Goal: Task Accomplishment & Management: Complete application form

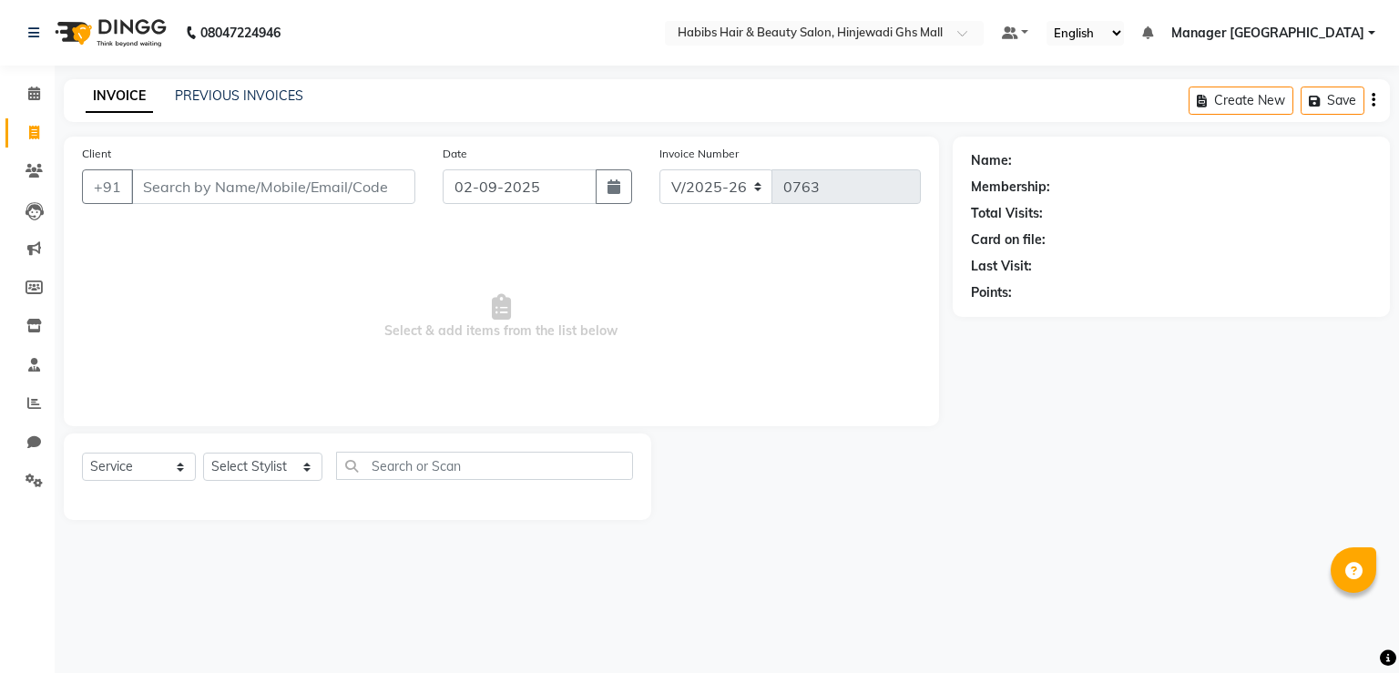
select select "7463"
select select "service"
click at [279, 180] on input "Client" at bounding box center [273, 186] width 284 height 35
type input "9975365828"
click at [355, 185] on span "Add Client" at bounding box center [368, 187] width 72 height 18
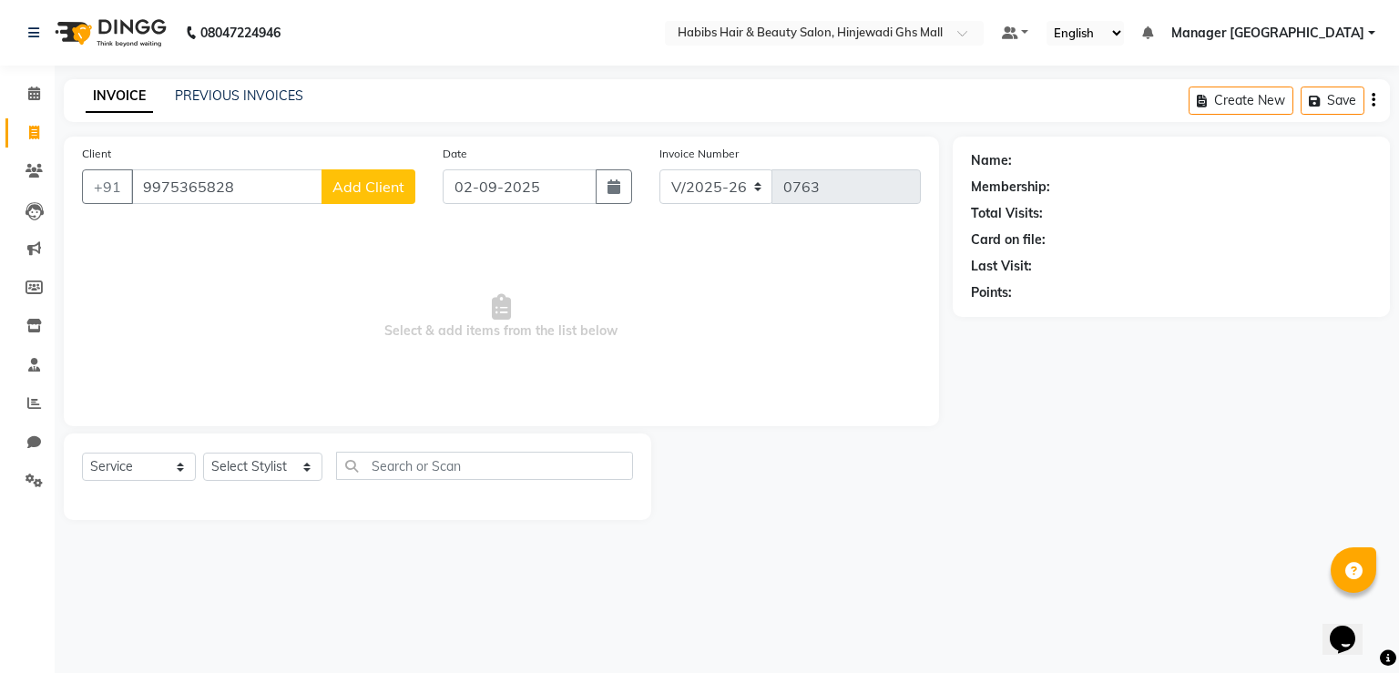
select select "22"
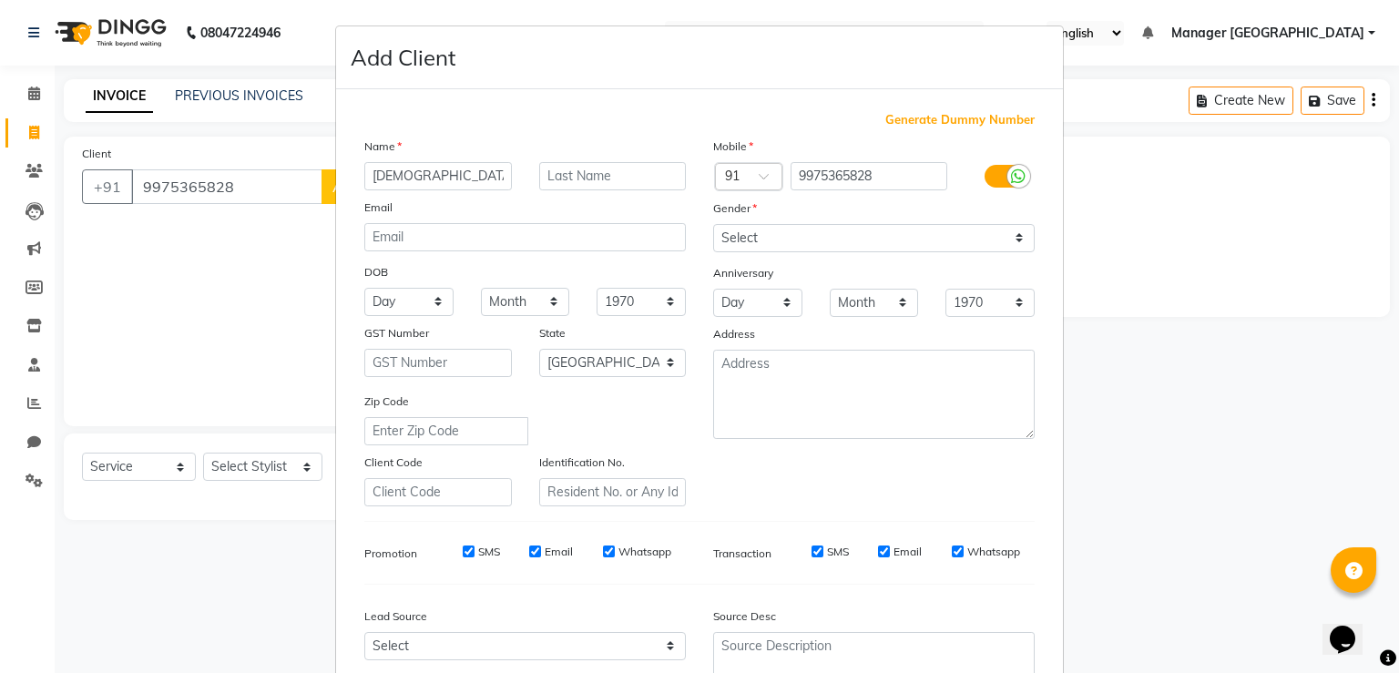
type input "[DEMOGRAPHIC_DATA]"
click at [835, 240] on select "Select [DEMOGRAPHIC_DATA] [DEMOGRAPHIC_DATA] Other Prefer Not To Say" at bounding box center [874, 238] width 322 height 28
select select "[DEMOGRAPHIC_DATA]"
click at [713, 225] on select "Select [DEMOGRAPHIC_DATA] [DEMOGRAPHIC_DATA] Other Prefer Not To Say" at bounding box center [874, 238] width 322 height 28
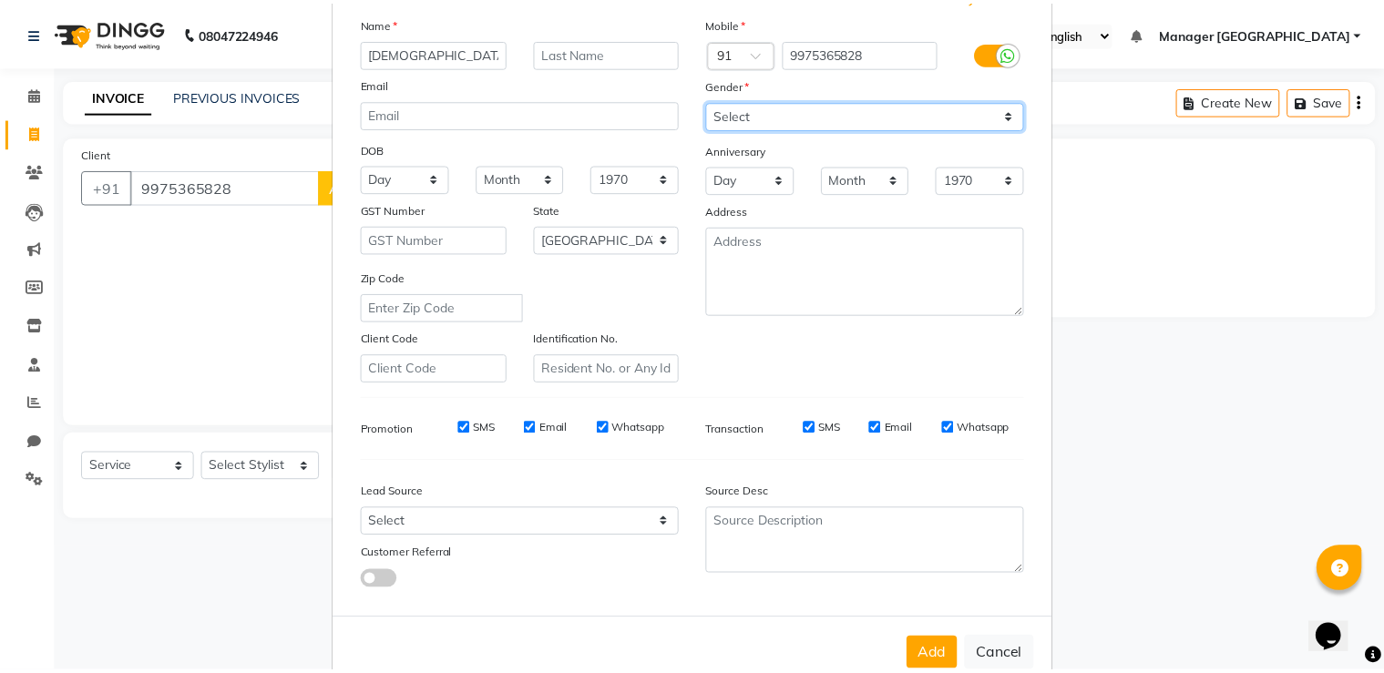
scroll to position [176, 0]
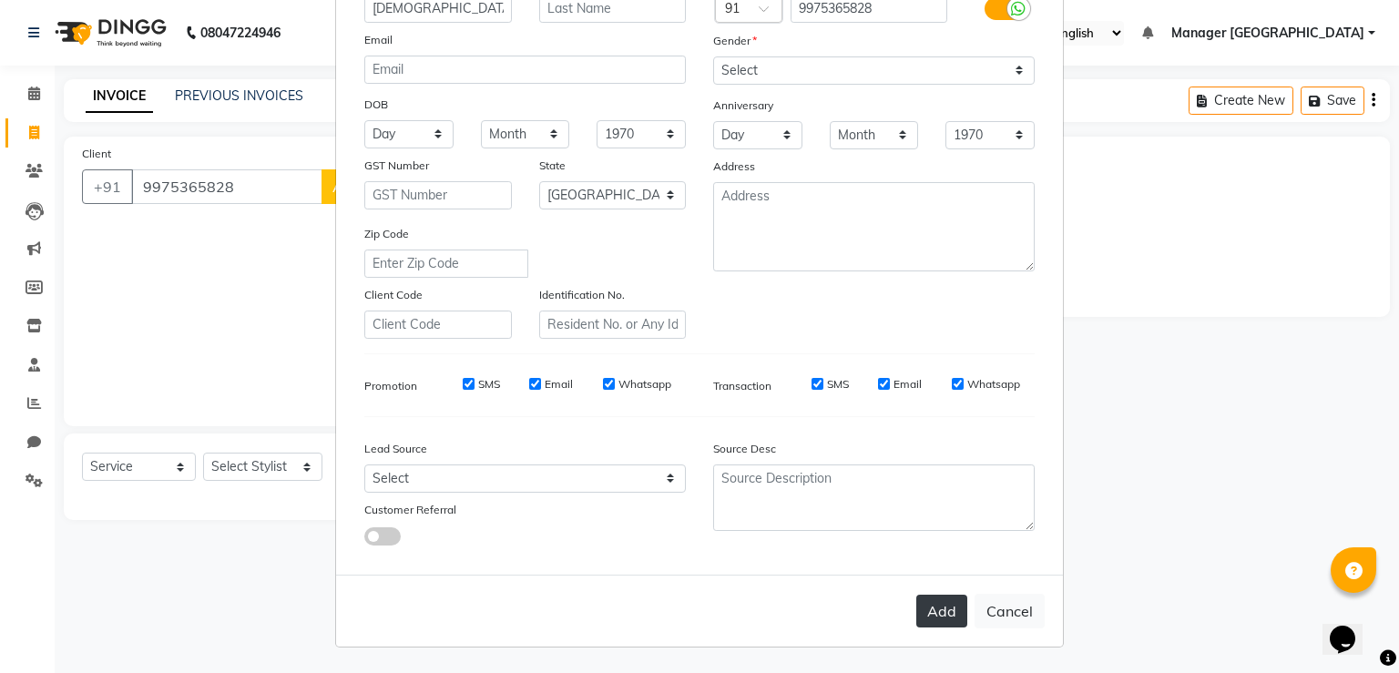
click at [922, 600] on button "Add" at bounding box center [941, 611] width 51 height 33
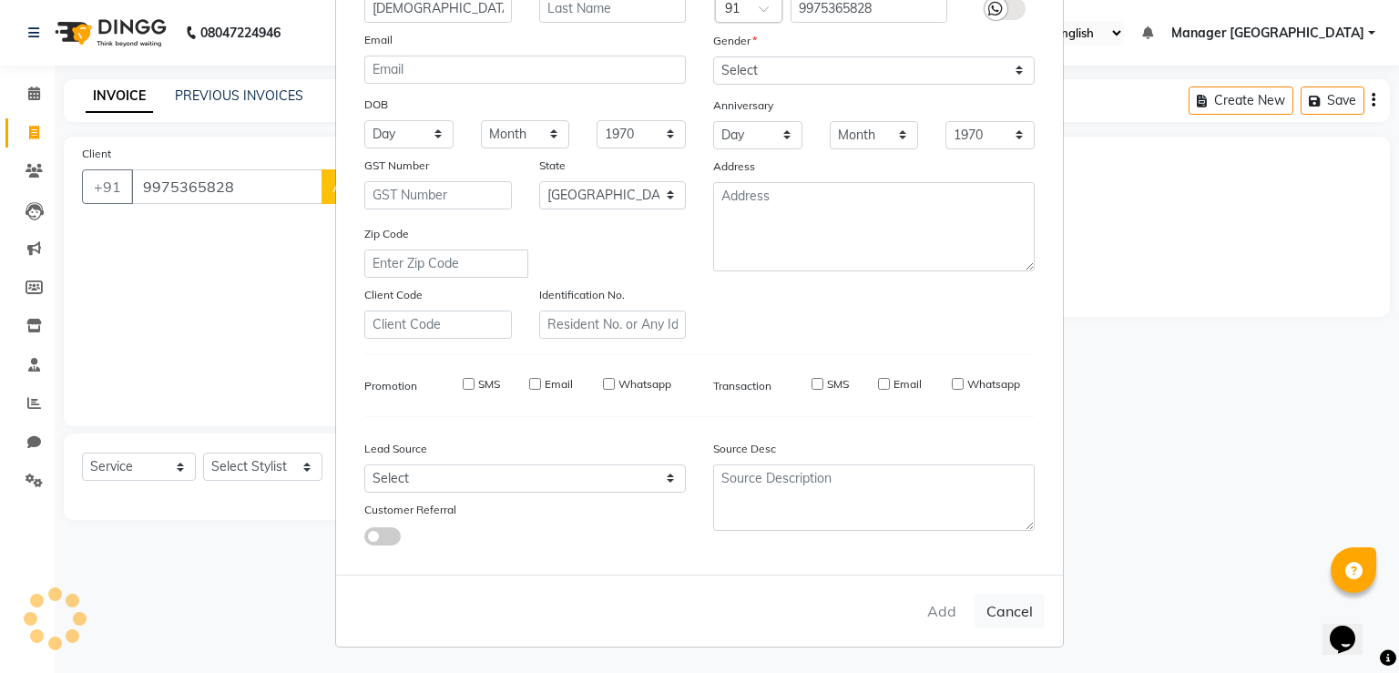
type input "99******28"
select select
select select "null"
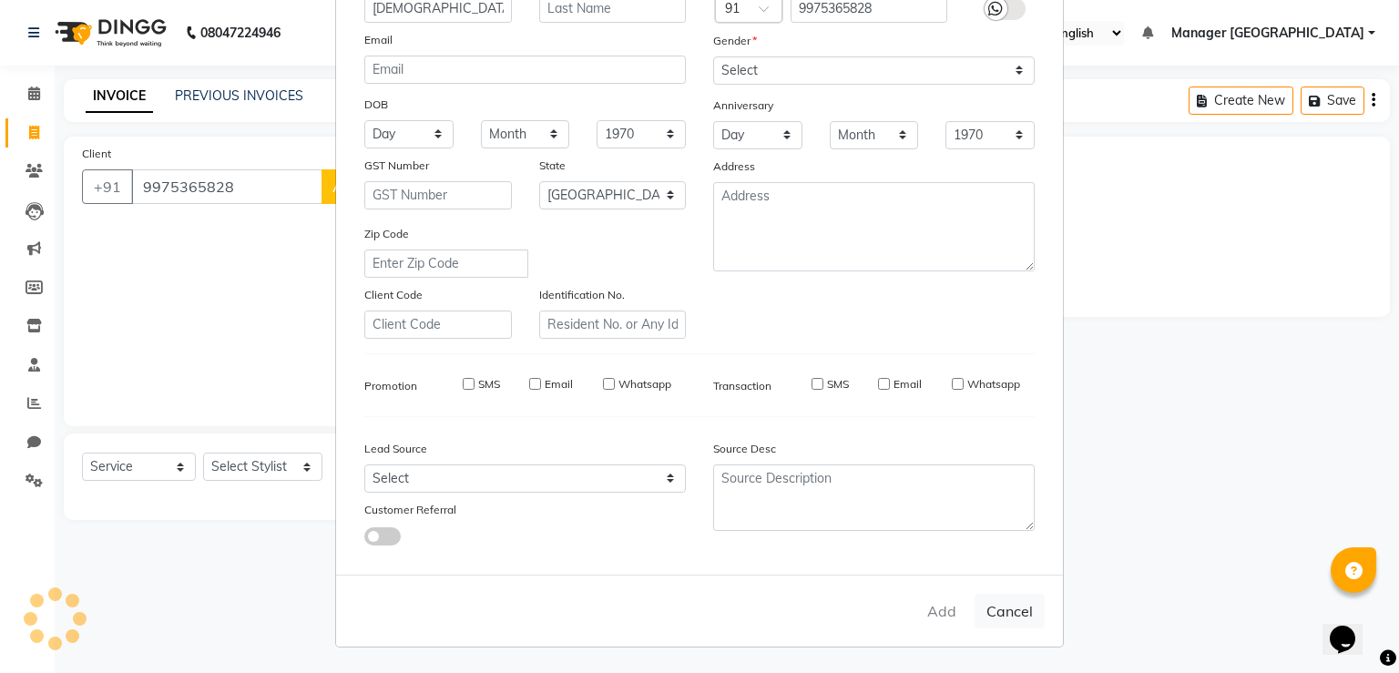
select select
checkbox input "false"
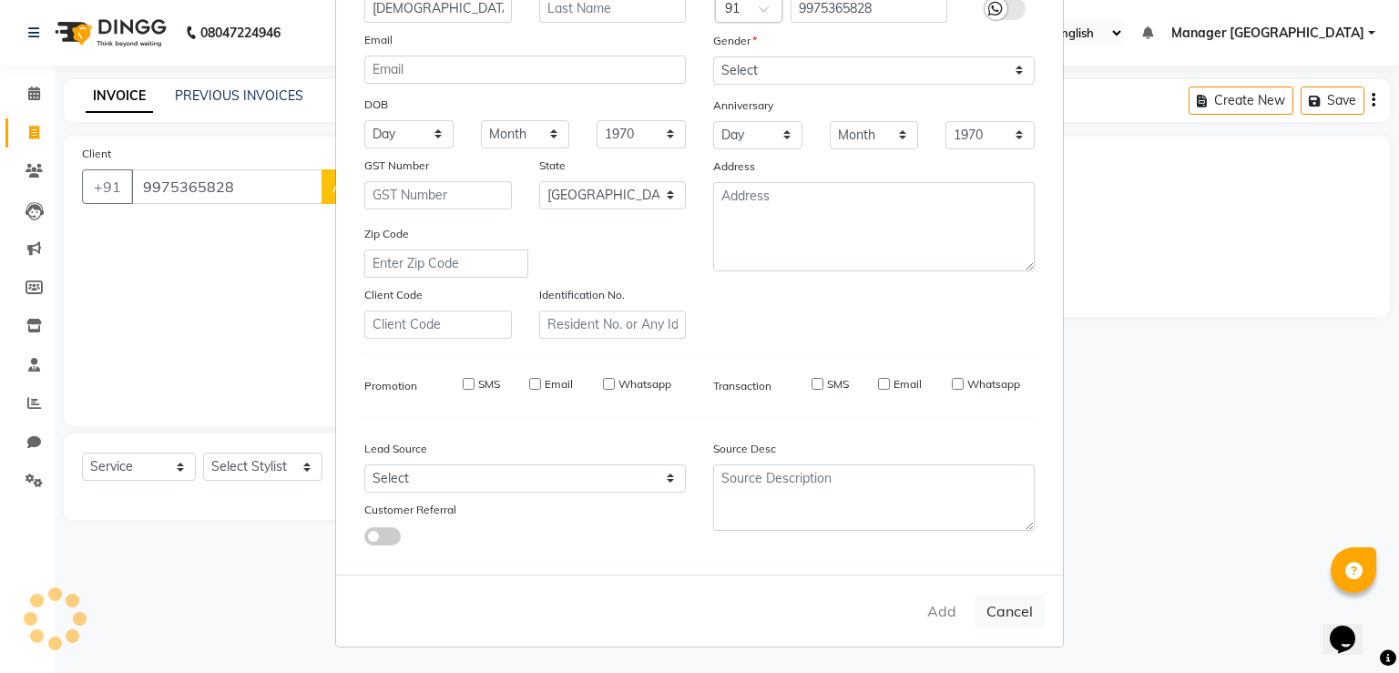
checkbox input "false"
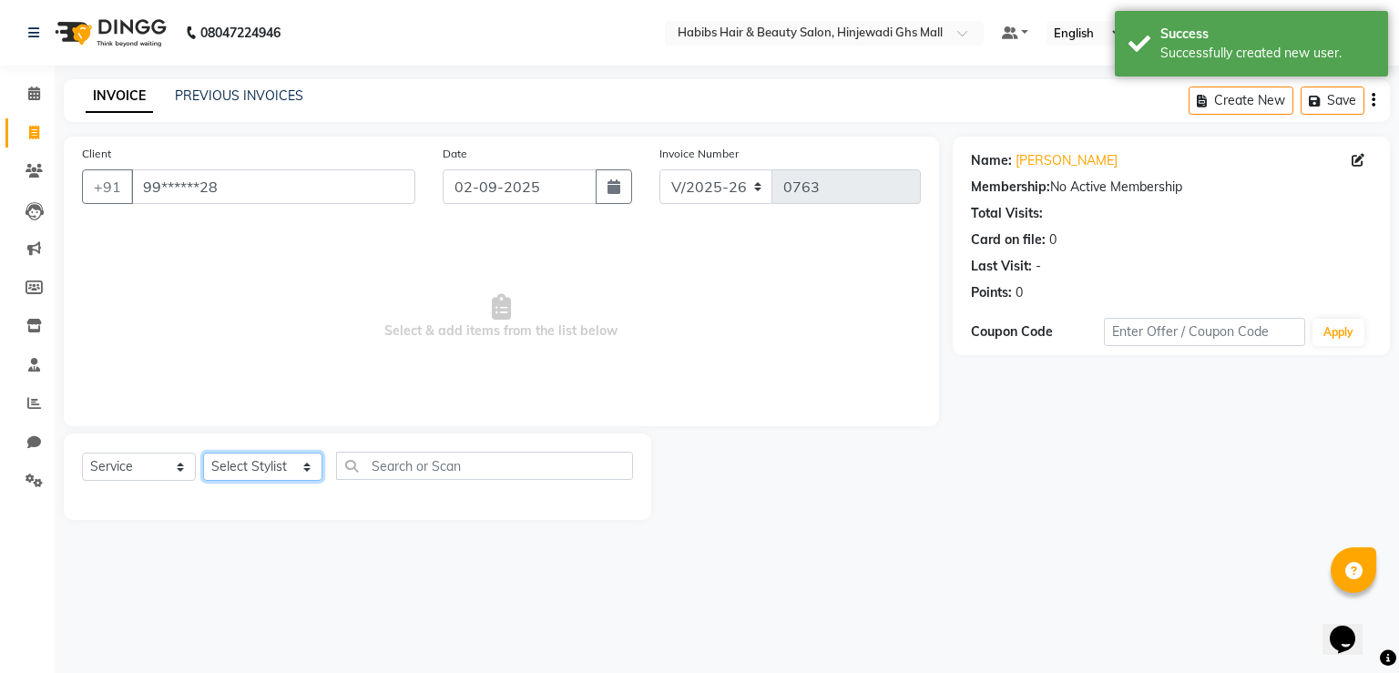
click at [304, 465] on select "Select Stylist GAURAV [PERSON_NAME] Manager GHS MALL [PERSON_NAME] POOJA [PERSO…" at bounding box center [262, 467] width 119 height 28
select select "80822"
click at [203, 454] on select "Select Stylist GAURAV [PERSON_NAME] Manager GHS MALL [PERSON_NAME] POOJA [PERSO…" at bounding box center [262, 467] width 119 height 28
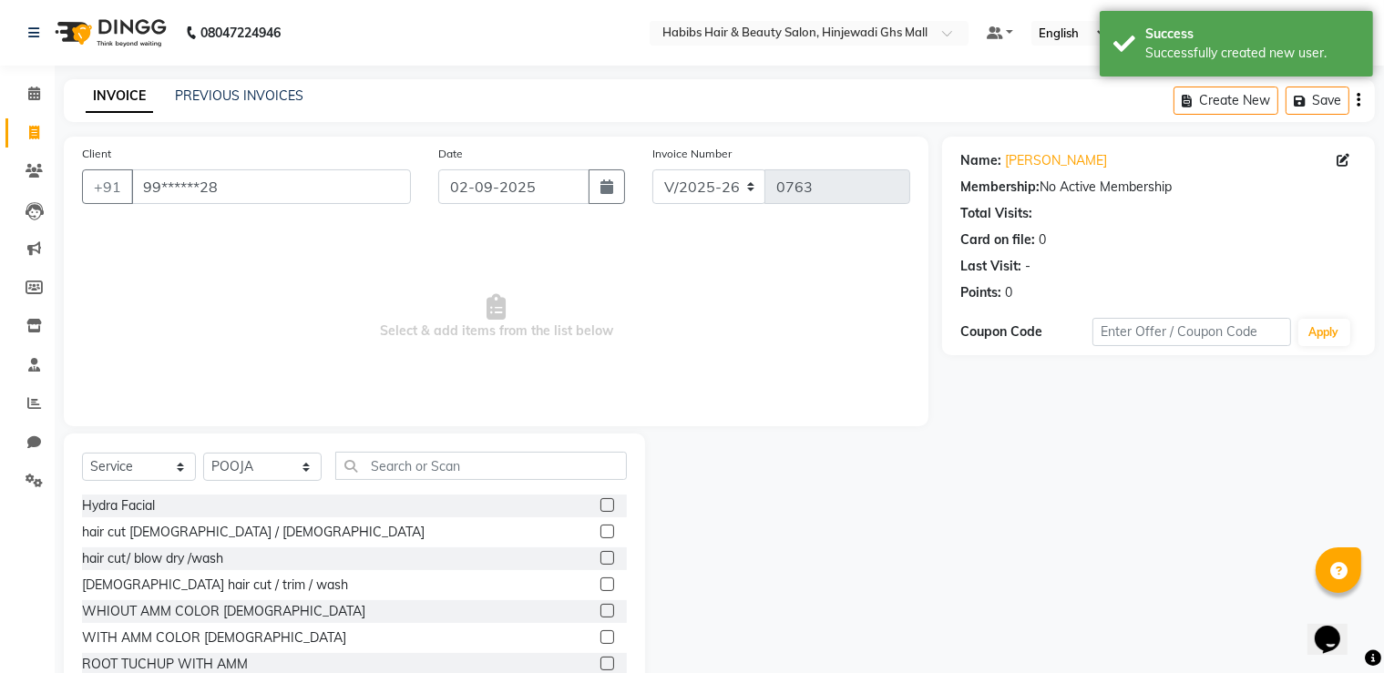
click at [600, 558] on label at bounding box center [607, 558] width 14 height 14
click at [600, 558] on input "checkbox" at bounding box center [606, 559] width 12 height 12
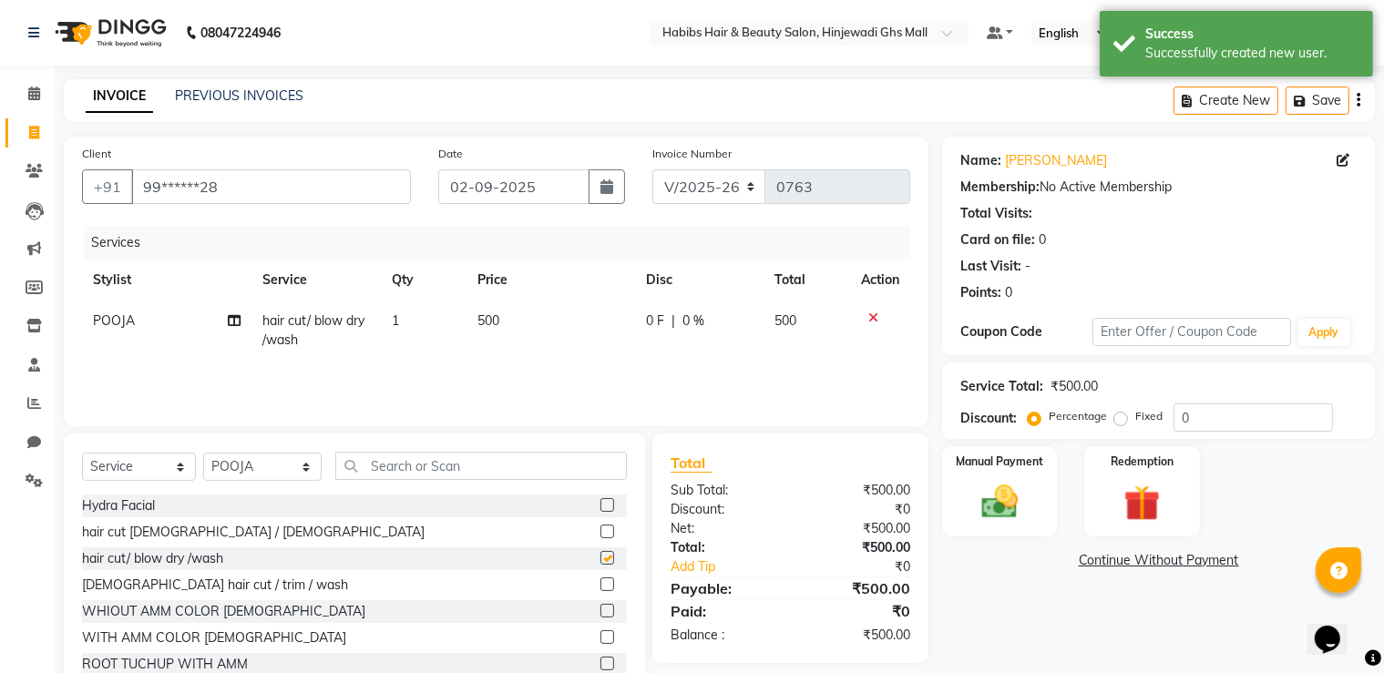
checkbox input "false"
click at [1045, 481] on div "Manual Payment" at bounding box center [999, 491] width 119 height 94
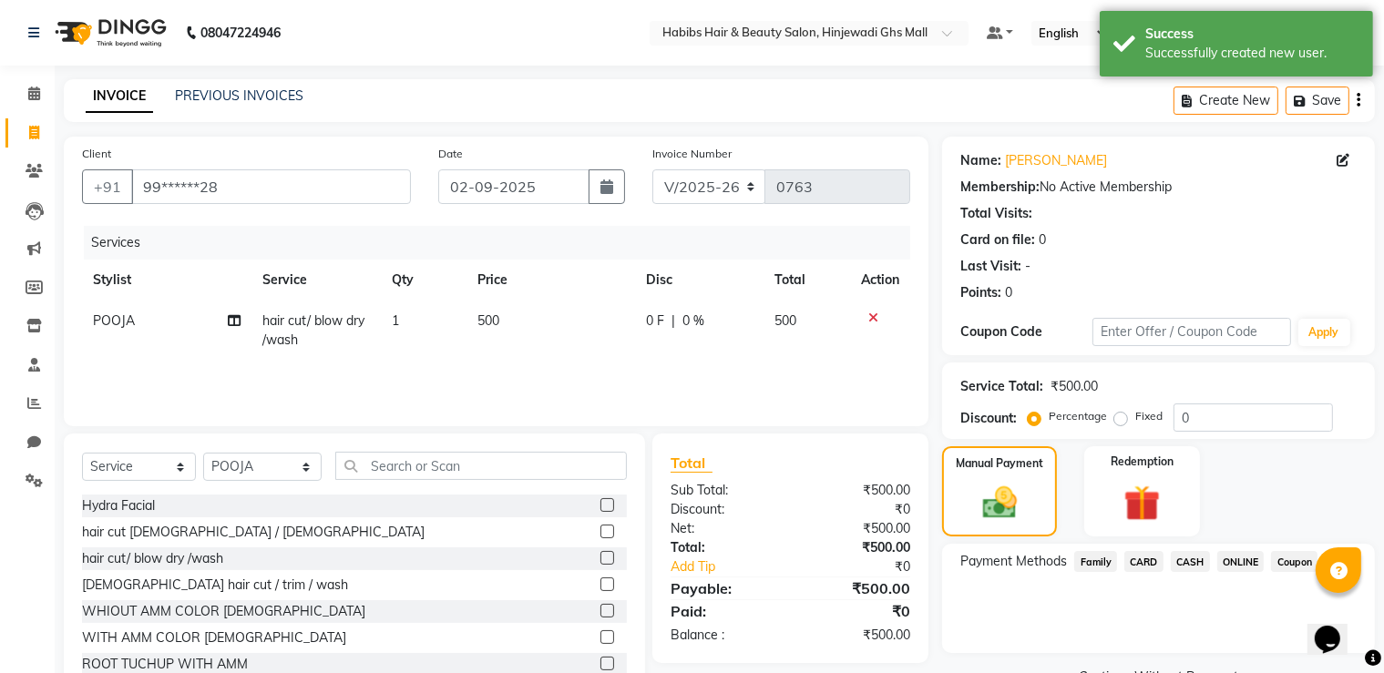
click at [1231, 558] on span "ONLINE" at bounding box center [1240, 561] width 47 height 21
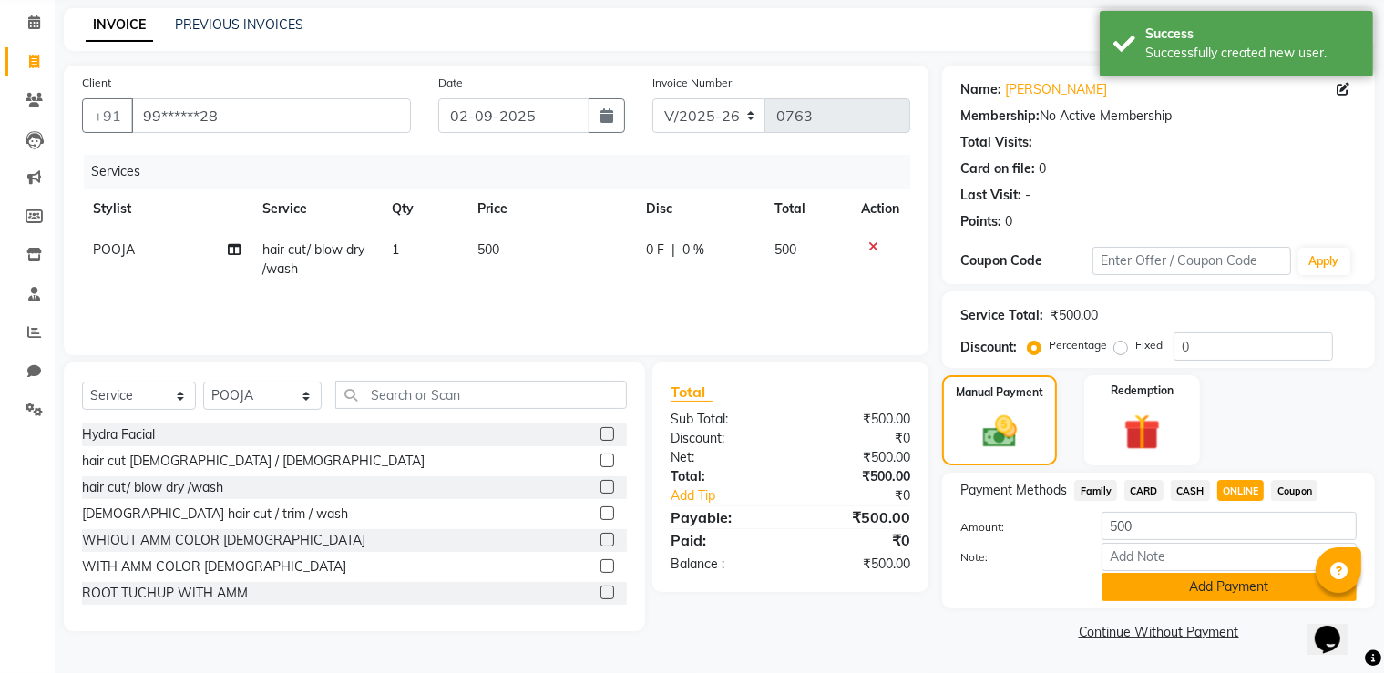
click at [1249, 586] on button "Add Payment" at bounding box center [1228, 587] width 255 height 28
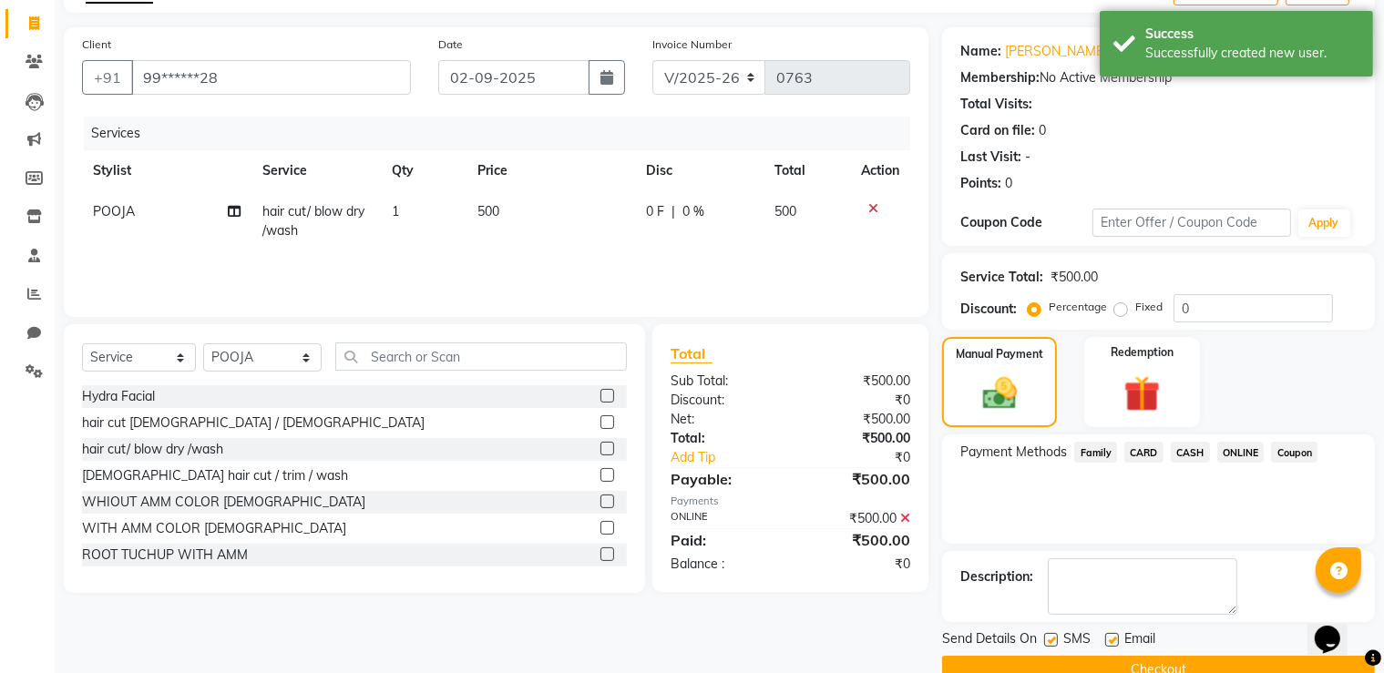
scroll to position [147, 0]
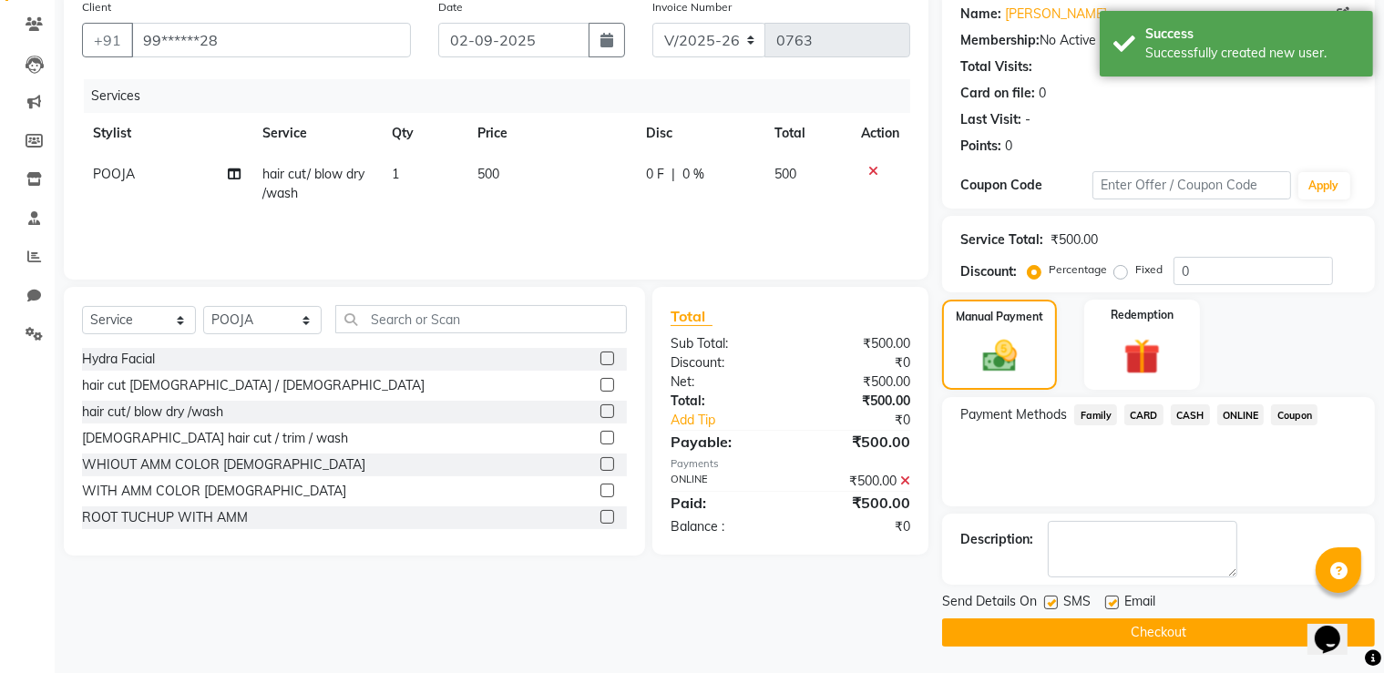
click at [1194, 621] on button "Checkout" at bounding box center [1158, 632] width 433 height 28
